Goal: Task Accomplishment & Management: Manage account settings

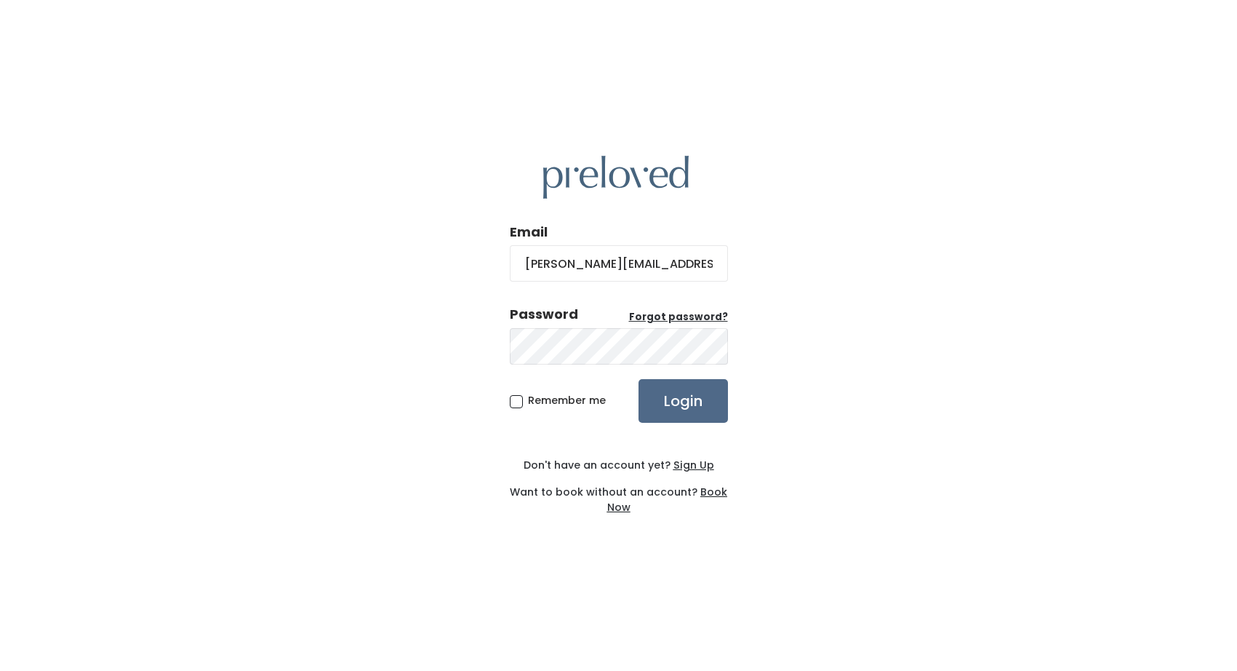
type input "jenniferhartman@me.com"
click at [639, 379] on input "Login" at bounding box center [683, 401] width 89 height 44
click at [659, 399] on input "Login" at bounding box center [683, 401] width 89 height 44
